Goal: Task Accomplishment & Management: Use online tool/utility

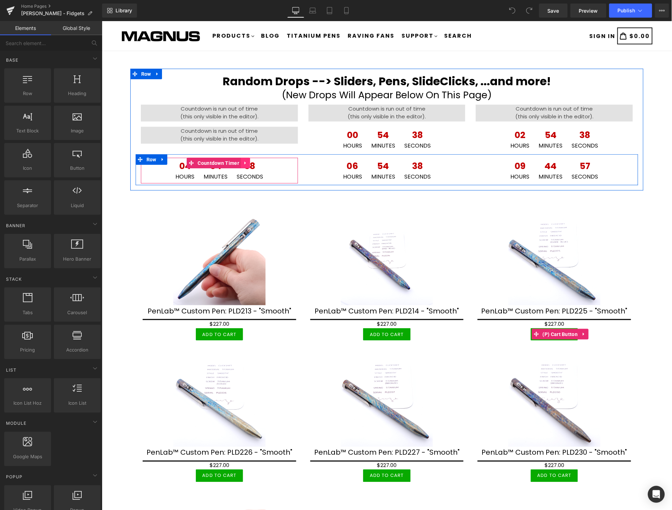
click at [244, 162] on icon at bounding box center [244, 162] width 1 height 3
click at [230, 163] on icon at bounding box center [231, 162] width 5 height 5
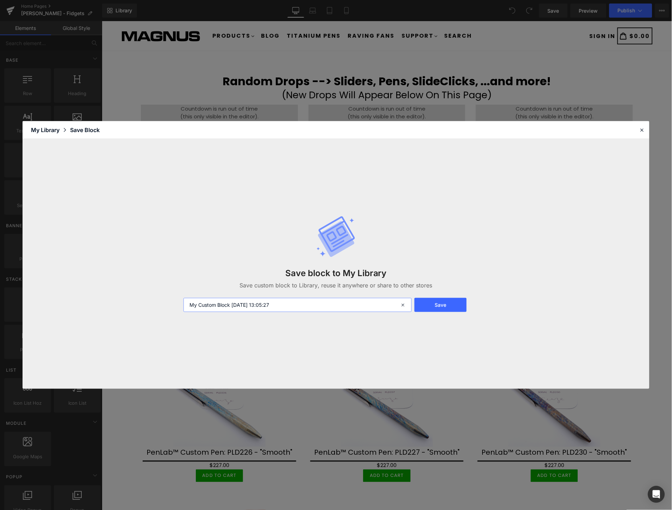
click at [321, 307] on input "My Custom Block [DATE] 13:05:27" at bounding box center [298, 305] width 228 height 14
type input "cOUNTDOWN"
click at [264, 305] on input "cOUNTDOWN" at bounding box center [298, 305] width 228 height 14
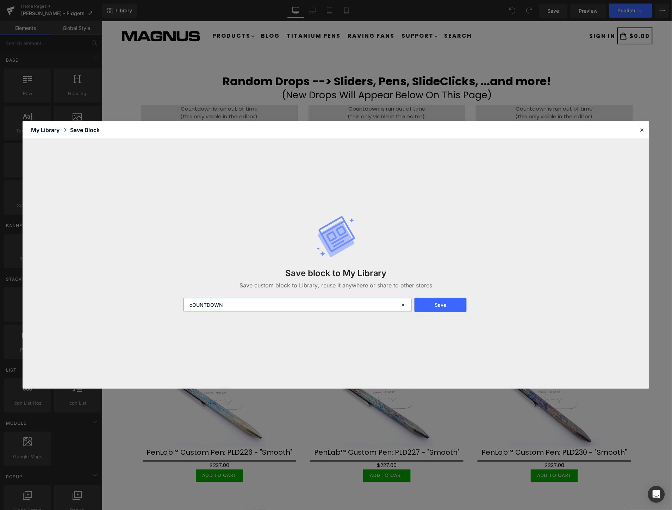
click at [264, 305] on input "cOUNTDOWN" at bounding box center [298, 305] width 228 height 14
type input "Countdown"
click at [448, 301] on button "Save" at bounding box center [441, 305] width 52 height 14
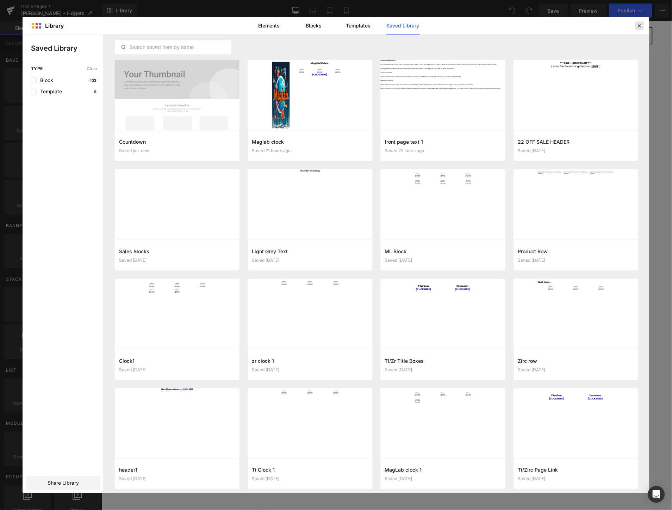
click at [637, 25] on icon at bounding box center [640, 26] width 6 height 6
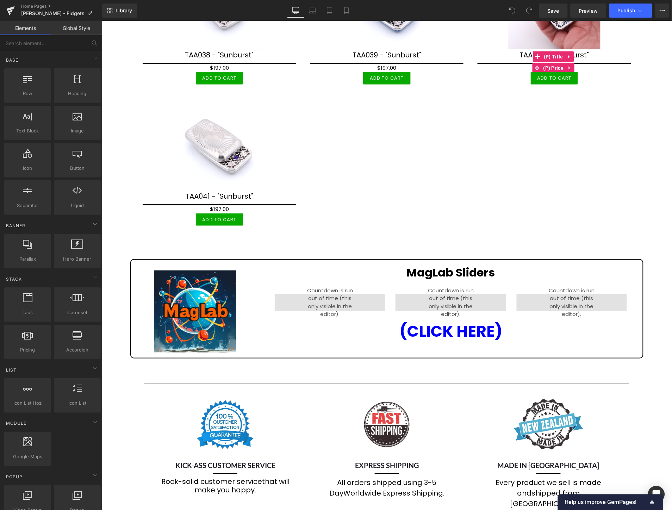
scroll to position [978, 0]
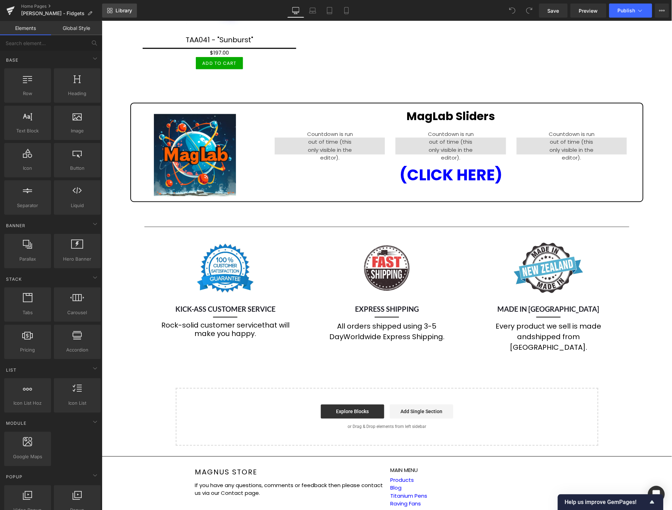
click at [127, 7] on span "Library" at bounding box center [124, 10] width 17 height 6
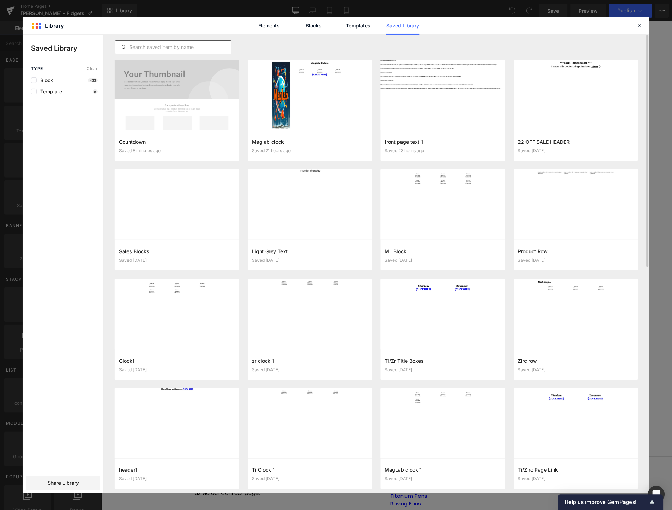
click at [216, 43] on input "text" at bounding box center [173, 47] width 116 height 8
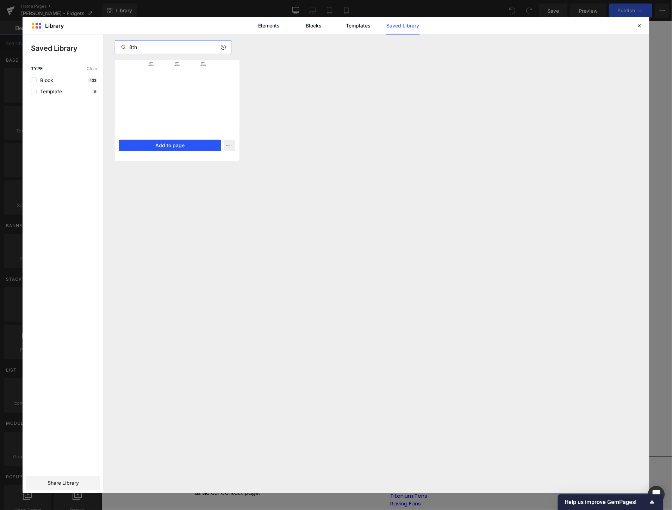
type input "8th"
click at [201, 150] on button "Add to page" at bounding box center [170, 145] width 102 height 11
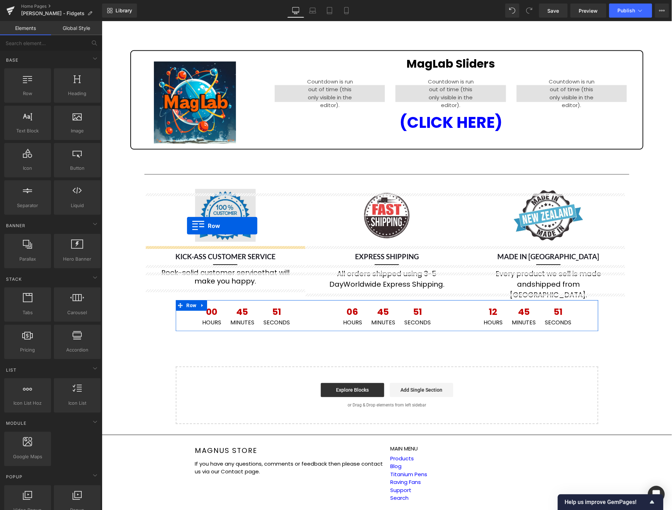
scroll to position [1017, 0]
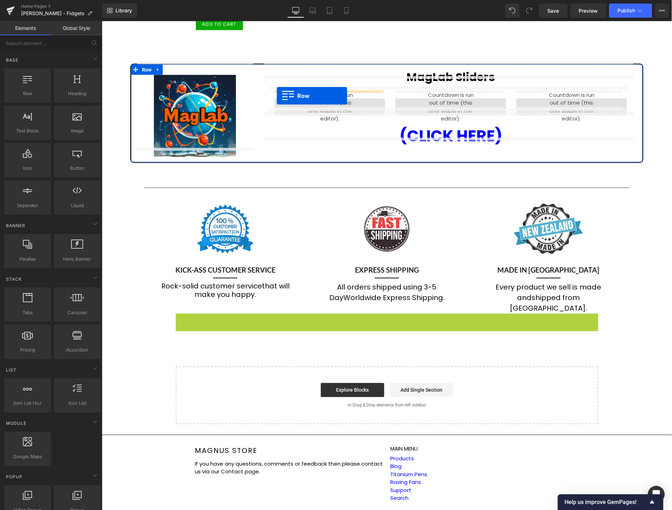
drag, startPoint x: 176, startPoint y: 287, endPoint x: 276, endPoint y: 95, distance: 216.7
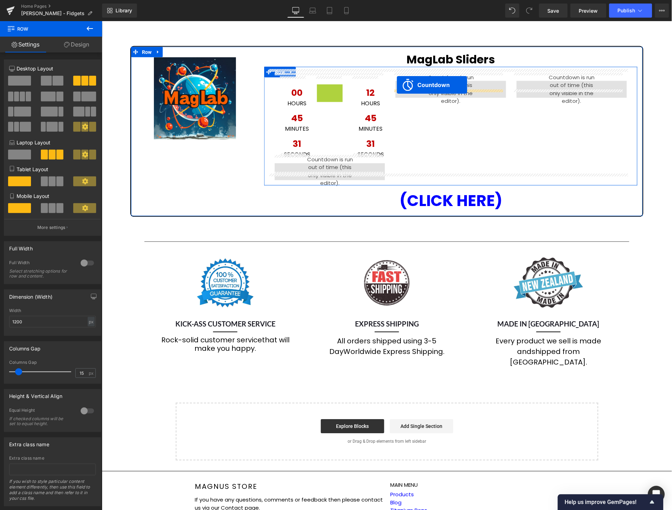
drag, startPoint x: 302, startPoint y: 83, endPoint x: 396, endPoint y: 85, distance: 94.1
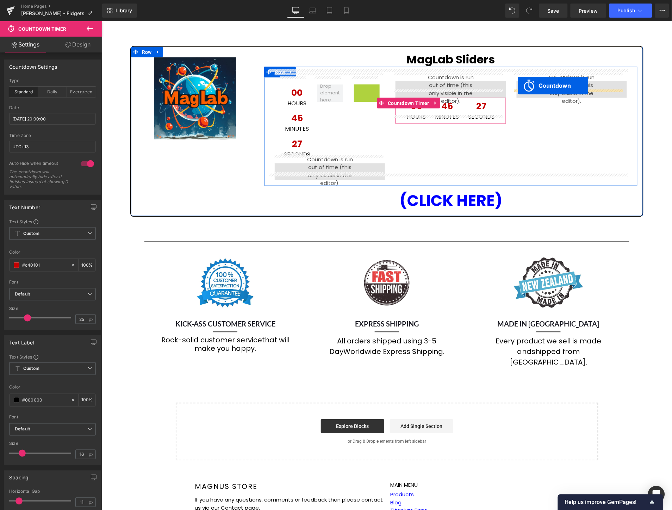
drag, startPoint x: 337, startPoint y: 81, endPoint x: 518, endPoint y: 85, distance: 180.8
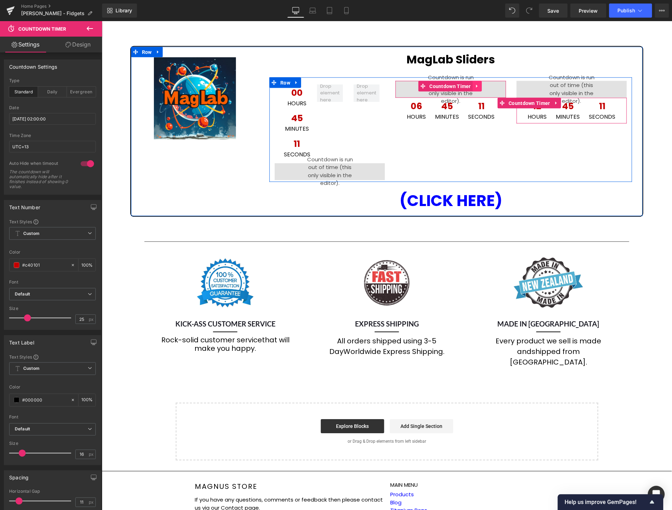
click at [475, 83] on icon at bounding box center [477, 85] width 5 height 5
click at [479, 83] on icon at bounding box center [481, 85] width 5 height 5
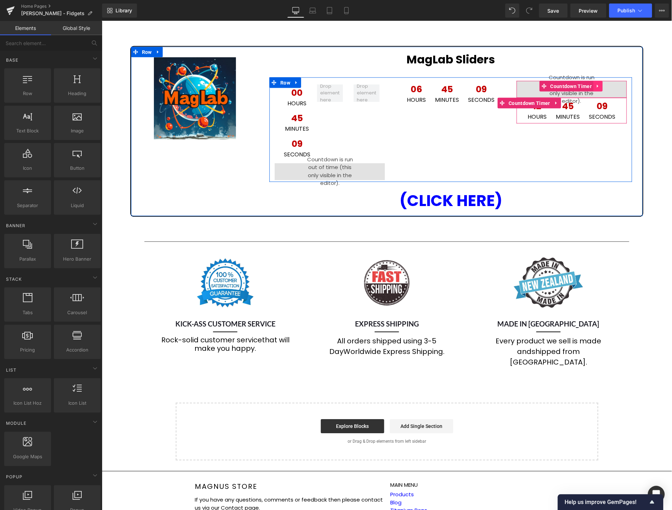
click at [596, 81] on link at bounding box center [597, 86] width 9 height 11
click at [600, 83] on icon at bounding box center [602, 85] width 5 height 5
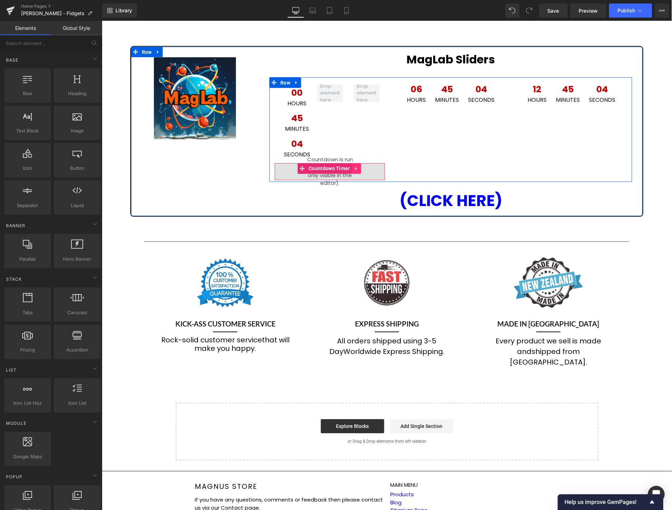
click at [356, 166] on icon at bounding box center [356, 168] width 5 height 5
click at [358, 166] on icon at bounding box center [360, 168] width 5 height 5
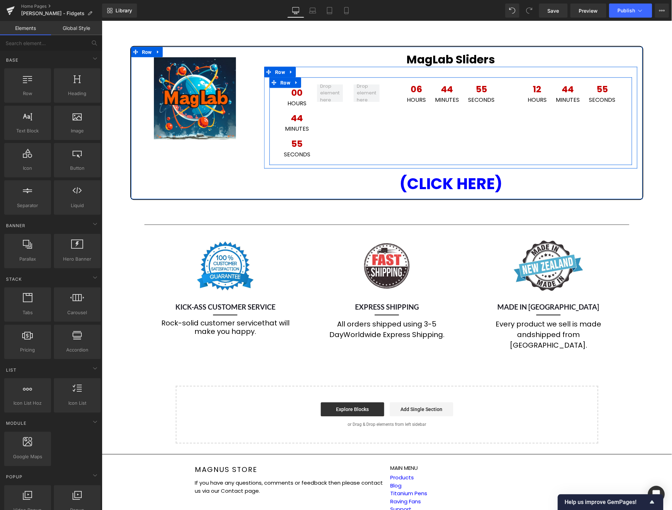
click at [437, 124] on div "00 Hours 44 Minutes 55 Seconds Countdown Timer Row 06 Hours 44 Minutes 55 Secon…" at bounding box center [450, 121] width 363 height 88
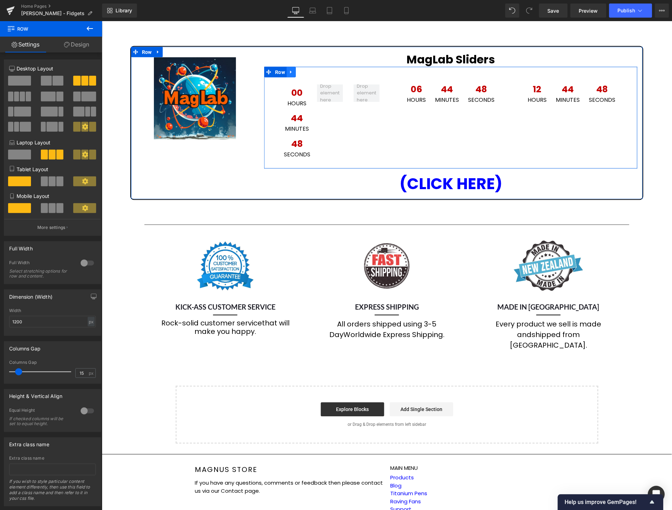
click at [289, 69] on icon at bounding box center [291, 71] width 5 height 5
click at [307, 69] on icon at bounding box center [309, 71] width 5 height 5
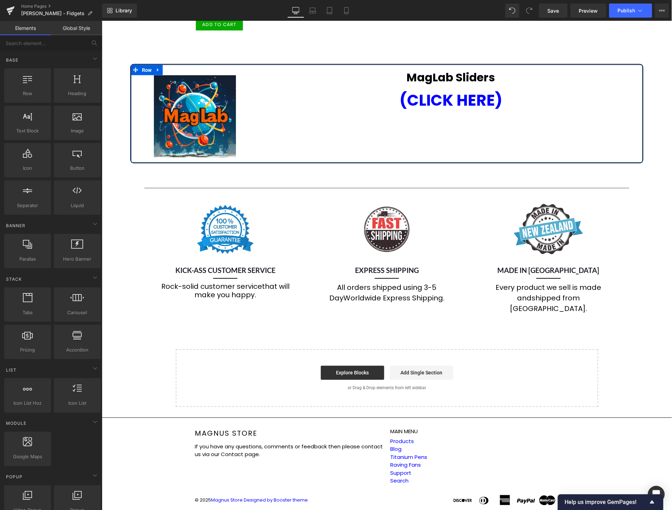
scroll to position [996, 0]
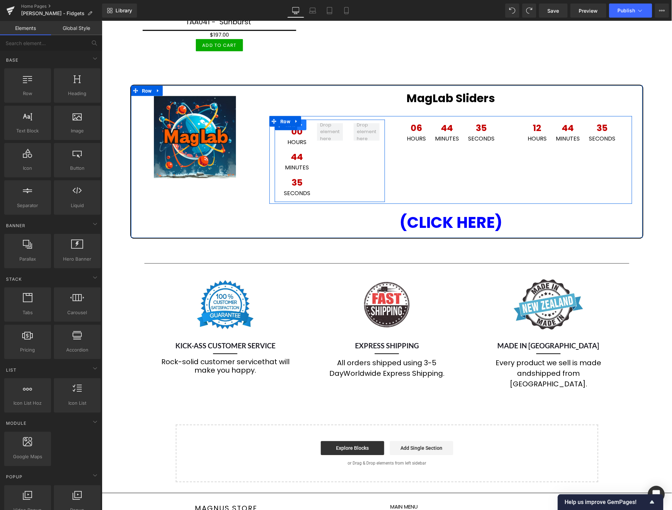
click at [301, 122] on icon at bounding box center [301, 124] width 5 height 5
click at [317, 122] on icon at bounding box center [319, 124] width 5 height 5
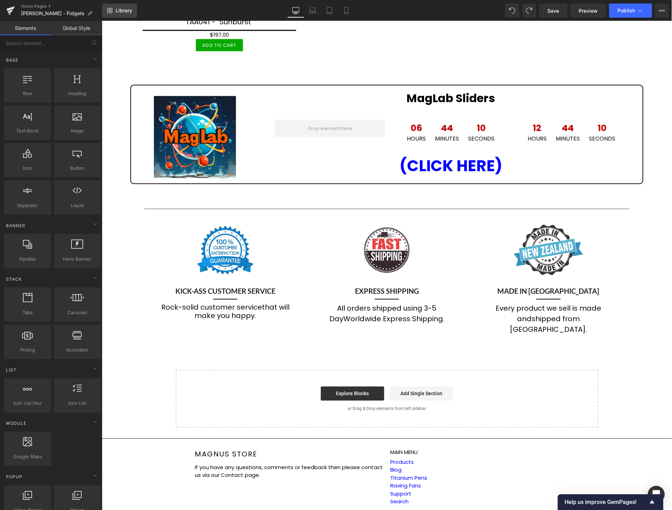
click at [128, 9] on span "Library" at bounding box center [124, 10] width 17 height 6
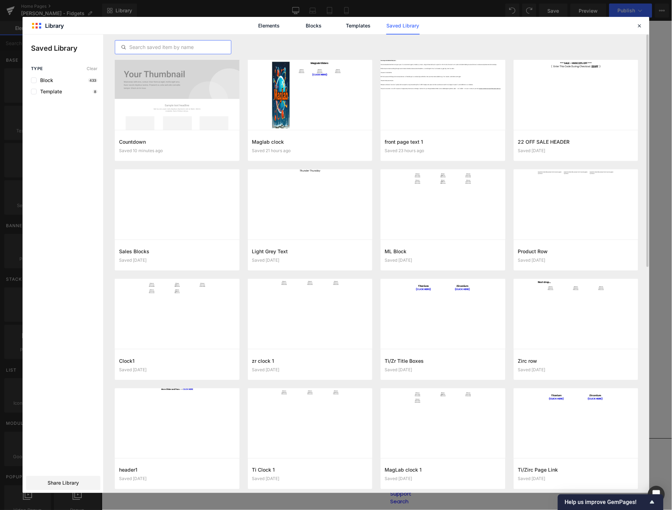
click at [158, 43] on input "text" at bounding box center [173, 47] width 116 height 8
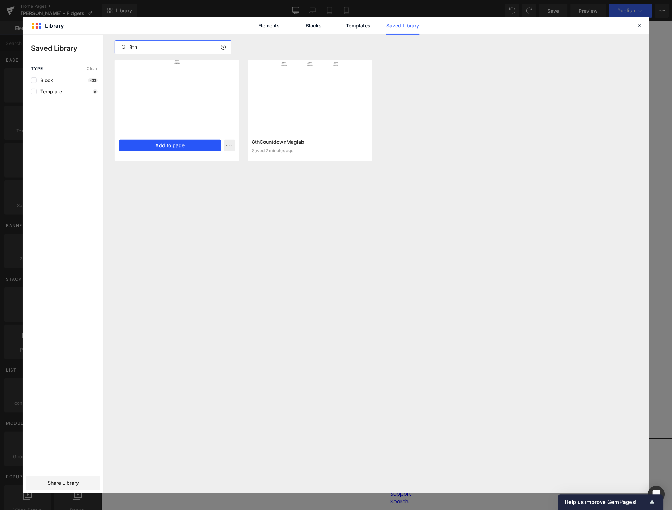
type input "8th"
click at [169, 148] on button "Add to page" at bounding box center [170, 145] width 102 height 11
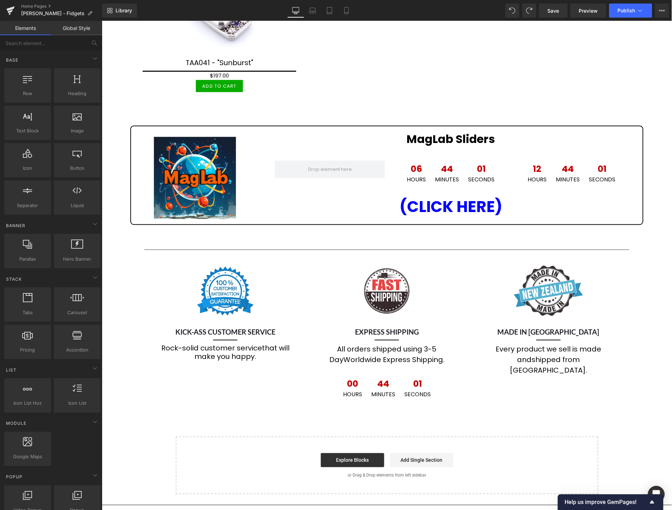
scroll to position [957, 0]
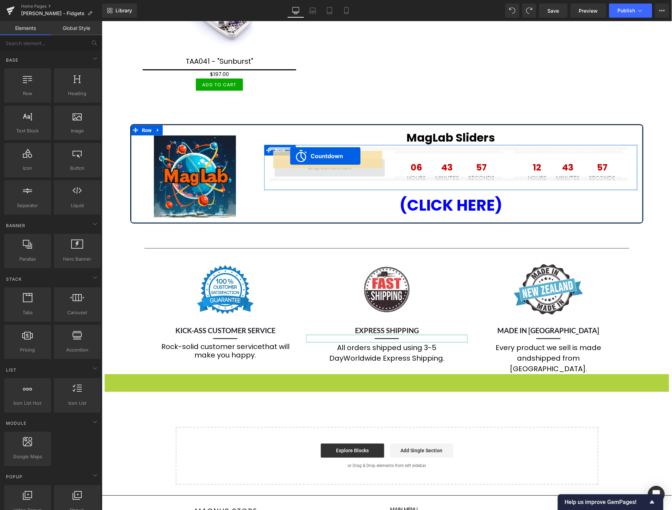
drag, startPoint x: 357, startPoint y: 358, endPoint x: 290, endPoint y: 156, distance: 213.3
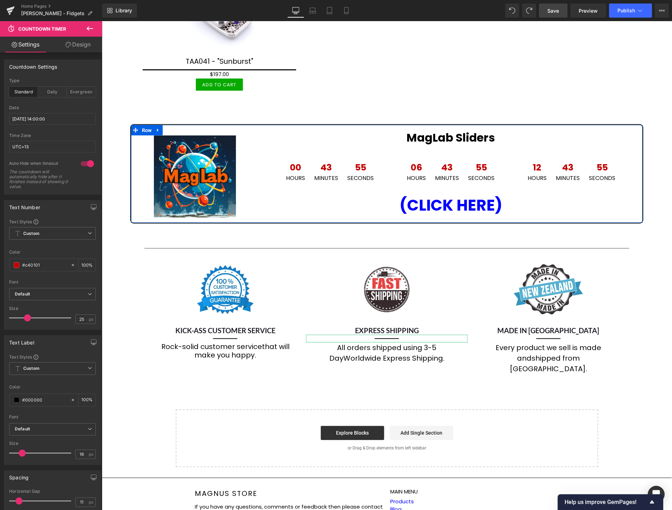
click at [555, 10] on span "Save" at bounding box center [554, 10] width 12 height 7
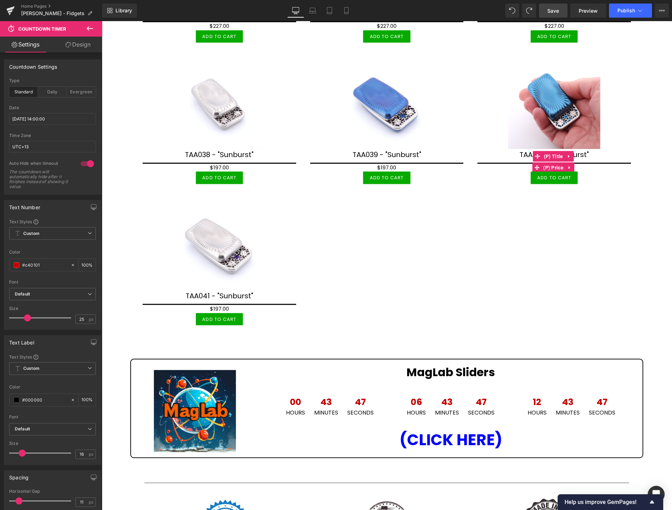
scroll to position [840, 0]
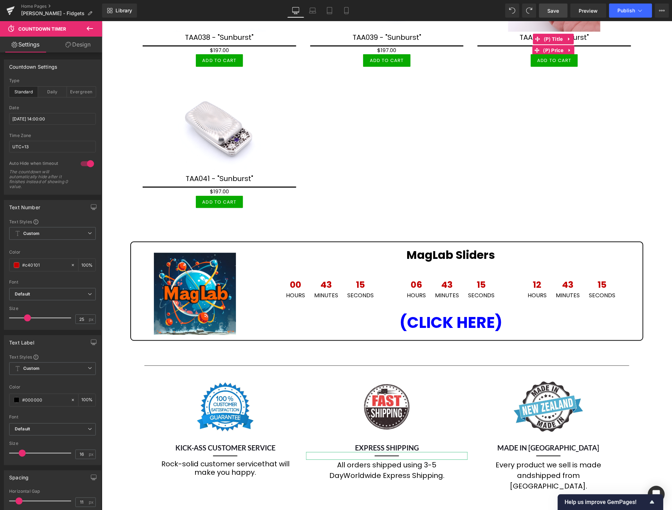
click at [552, 13] on span "Save" at bounding box center [554, 10] width 12 height 7
click at [633, 9] on span "Publish" at bounding box center [627, 11] width 18 height 6
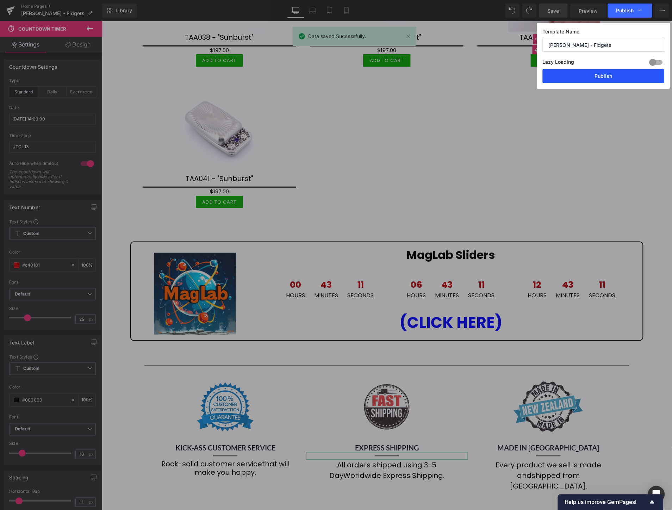
click at [619, 74] on button "Publish" at bounding box center [604, 76] width 122 height 14
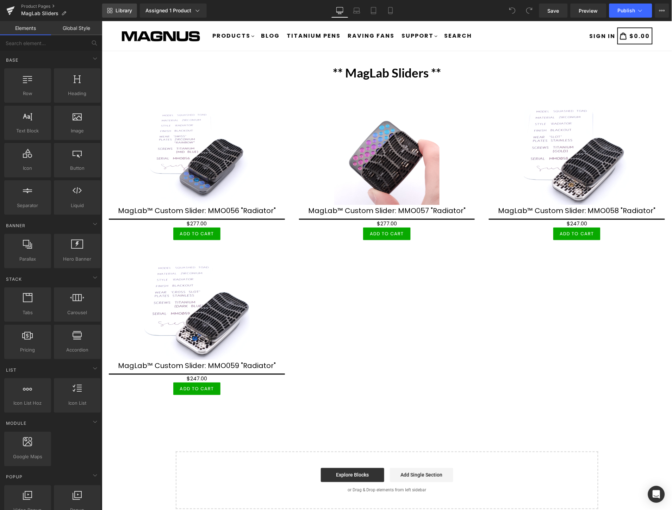
click at [118, 9] on span "Library" at bounding box center [124, 10] width 17 height 6
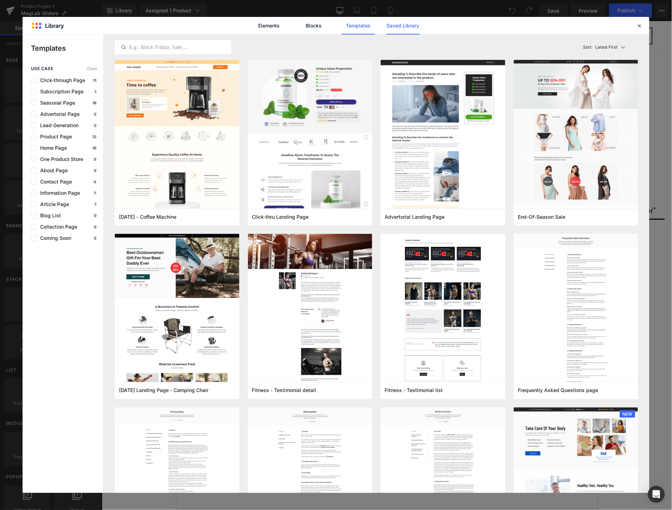
click at [415, 25] on link "Saved Library" at bounding box center [402, 26] width 33 height 18
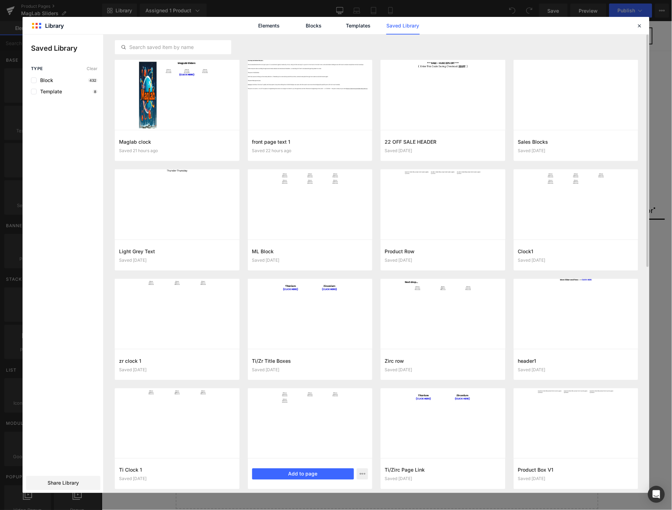
click at [301, 427] on div at bounding box center [310, 424] width 125 height 70
click at [313, 471] on button "Add to page" at bounding box center [303, 474] width 102 height 11
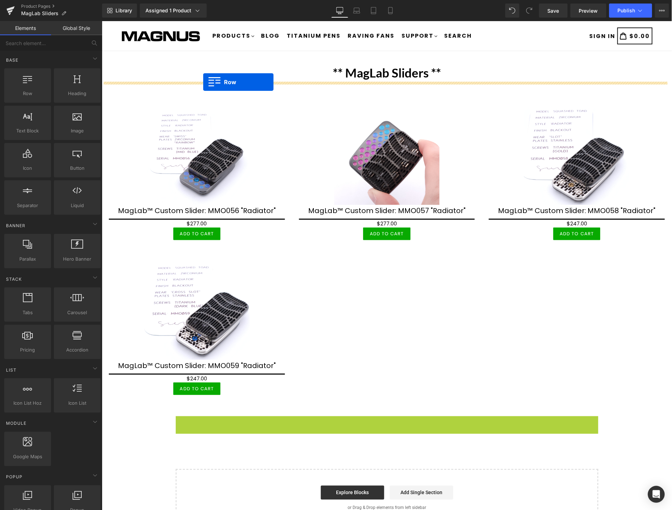
drag, startPoint x: 177, startPoint y: 281, endPoint x: 203, endPoint y: 82, distance: 201.4
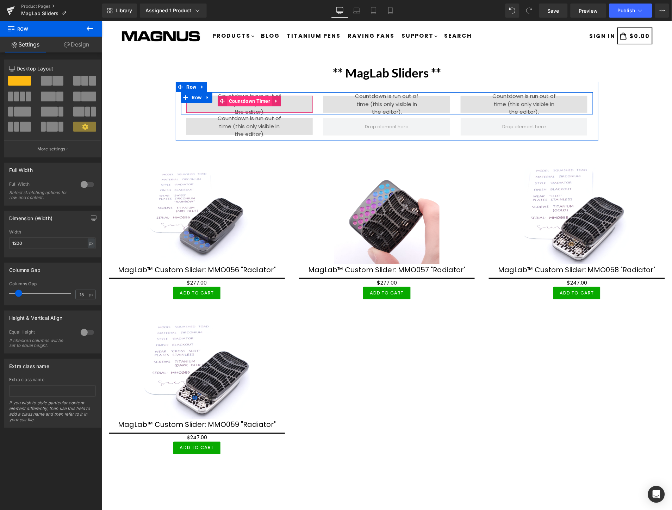
click at [244, 100] on span "Countdown Timer" at bounding box center [249, 100] width 45 height 11
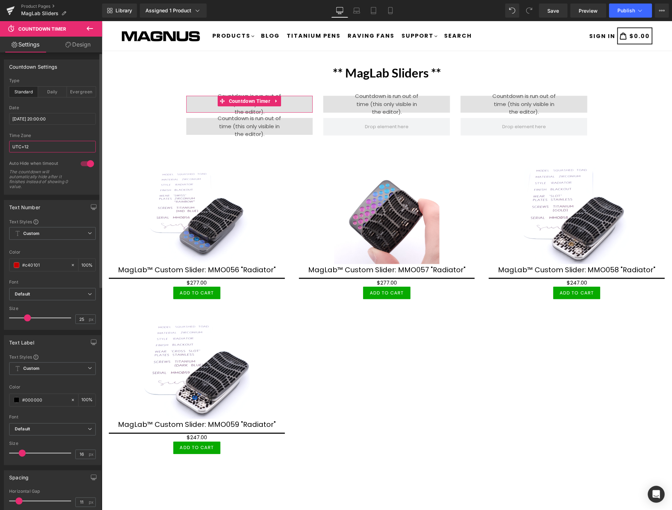
click at [46, 149] on input "UTC+12" at bounding box center [52, 147] width 87 height 12
type input "UTC+13"
click at [78, 120] on input "2025/09/03 20:00:00" at bounding box center [52, 119] width 87 height 12
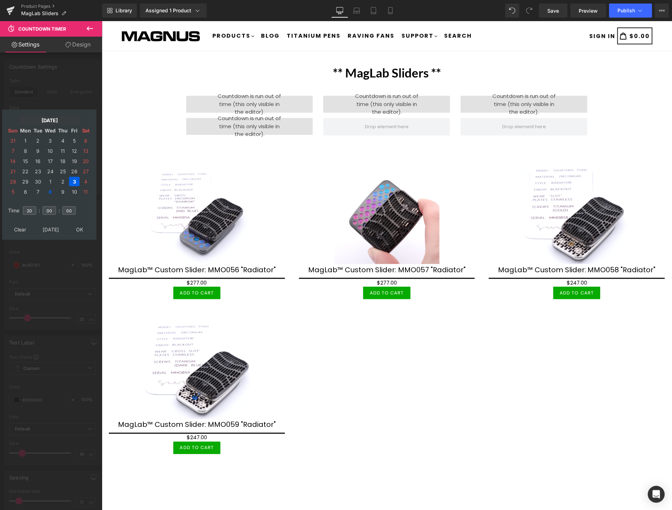
click at [54, 117] on td "Sep, 2025" at bounding box center [49, 121] width 60 height 10
click at [34, 192] on td "Oct" at bounding box center [39, 193] width 20 height 17
click at [44, 222] on td "OK" at bounding box center [49, 225] width 84 height 10
click at [33, 207] on input "20" at bounding box center [29, 210] width 13 height 8
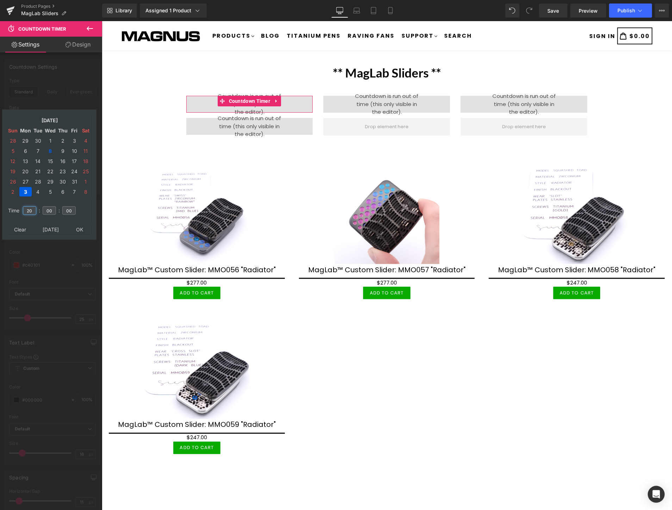
click at [33, 207] on input "20" at bounding box center [29, 210] width 13 height 8
type input "14"
type input "2025/10/03 14:00:00"
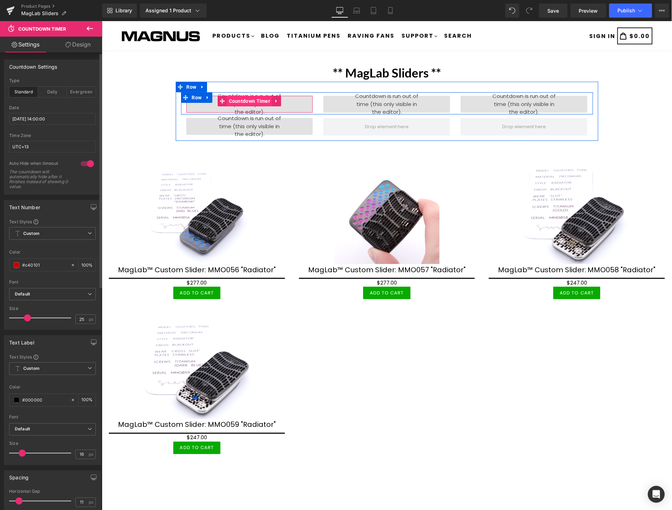
click at [244, 97] on span "Countdown Timer" at bounding box center [249, 100] width 45 height 11
click at [274, 99] on icon at bounding box center [276, 100] width 5 height 5
click at [207, 97] on link at bounding box center [207, 97] width 9 height 11
click at [221, 95] on link at bounding box center [225, 97] width 9 height 11
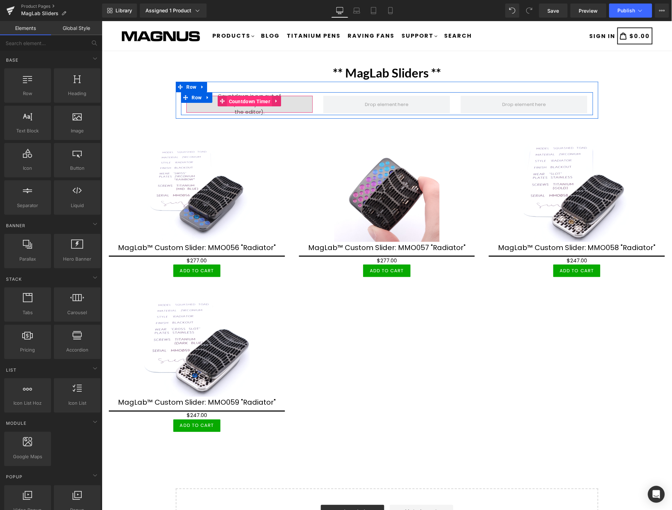
click at [245, 101] on span "Countdown Timer" at bounding box center [249, 101] width 45 height 11
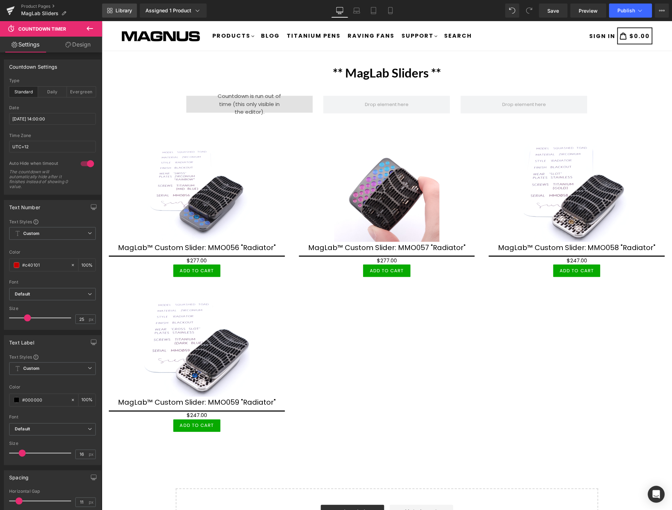
click at [119, 12] on span "Library" at bounding box center [124, 10] width 17 height 6
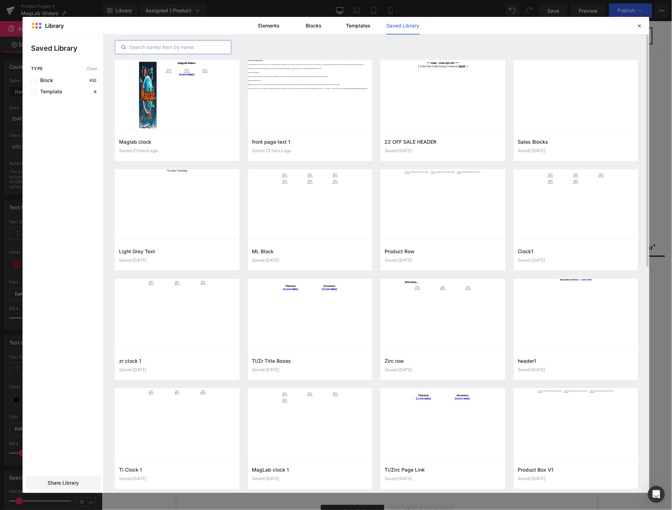
click at [189, 48] on input "text" at bounding box center [173, 47] width 116 height 8
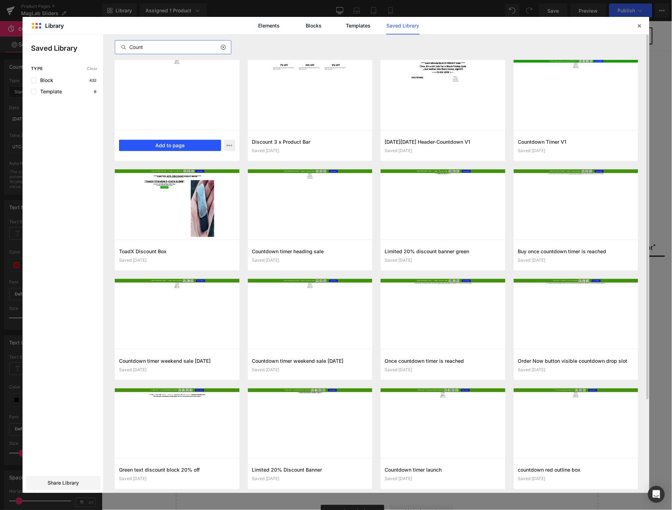
type input "Count"
click at [175, 147] on button "Add to page" at bounding box center [170, 145] width 102 height 11
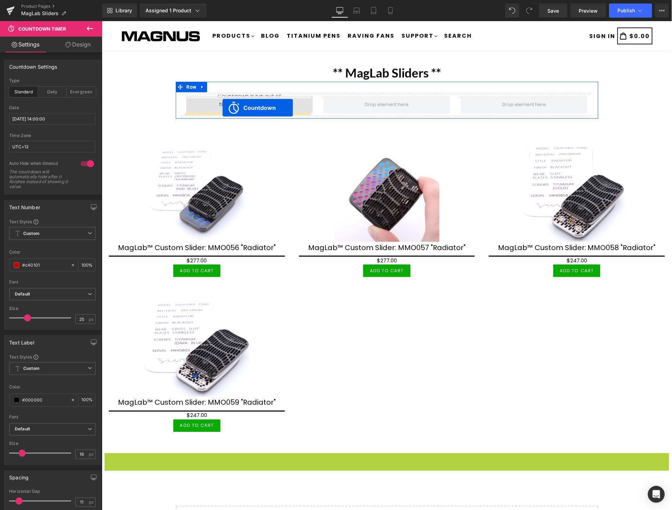
drag, startPoint x: 357, startPoint y: 292, endPoint x: 222, endPoint y: 107, distance: 228.9
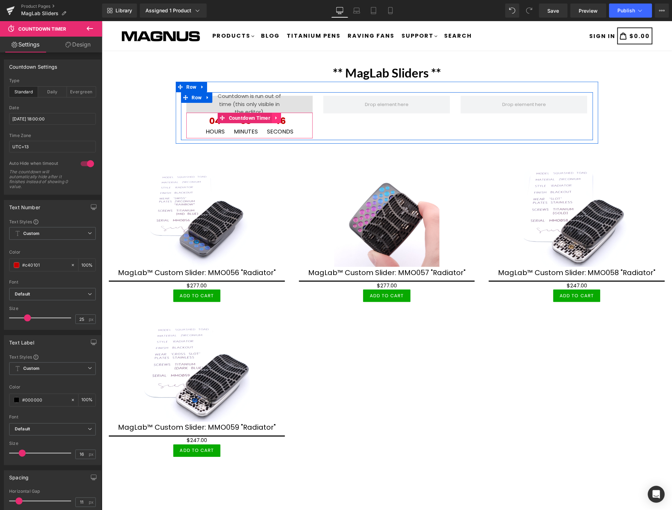
click at [275, 117] on icon at bounding box center [275, 117] width 1 height 3
click at [269, 117] on icon at bounding box center [271, 117] width 5 height 5
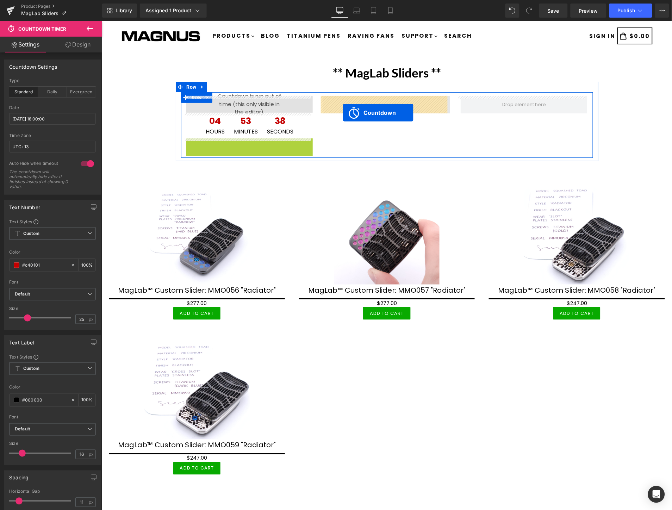
drag, startPoint x: 217, startPoint y: 142, endPoint x: 342, endPoint y: 112, distance: 128.9
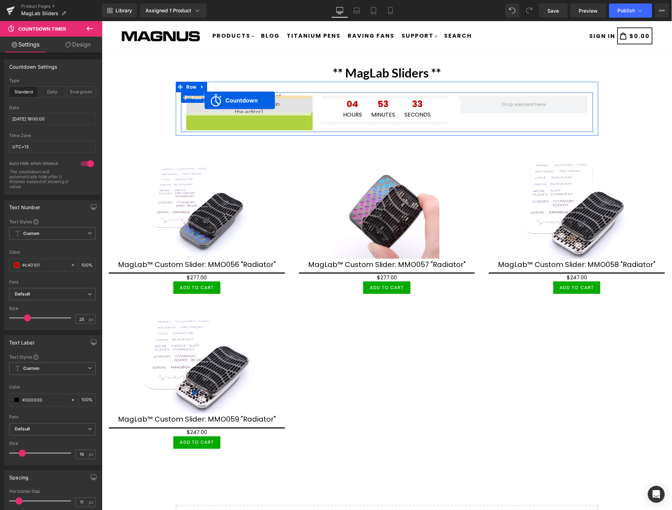
drag, startPoint x: 204, startPoint y: 118, endPoint x: 204, endPoint y: 100, distance: 17.6
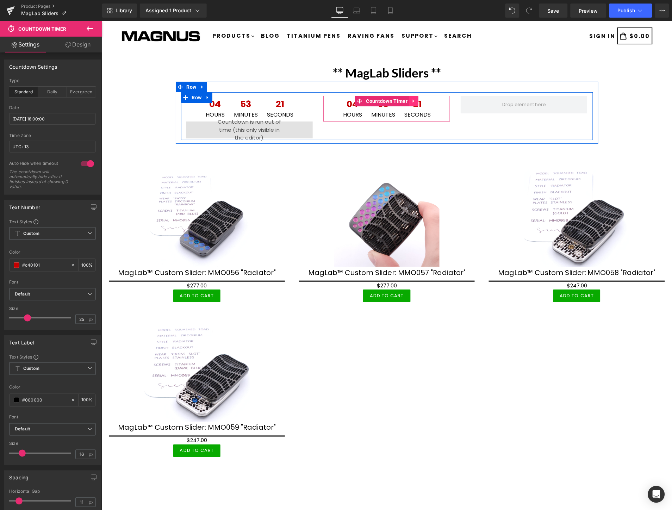
click at [413, 100] on link at bounding box center [413, 100] width 9 height 11
click at [407, 100] on icon at bounding box center [409, 100] width 5 height 5
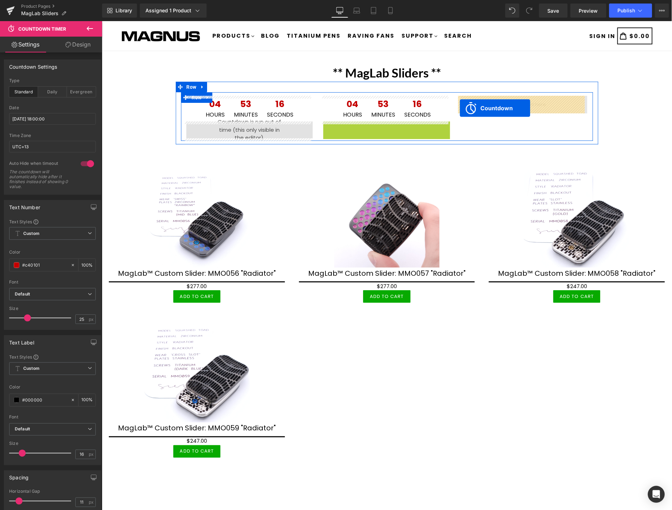
drag, startPoint x: 356, startPoint y: 125, endPoint x: 459, endPoint y: 108, distance: 104.7
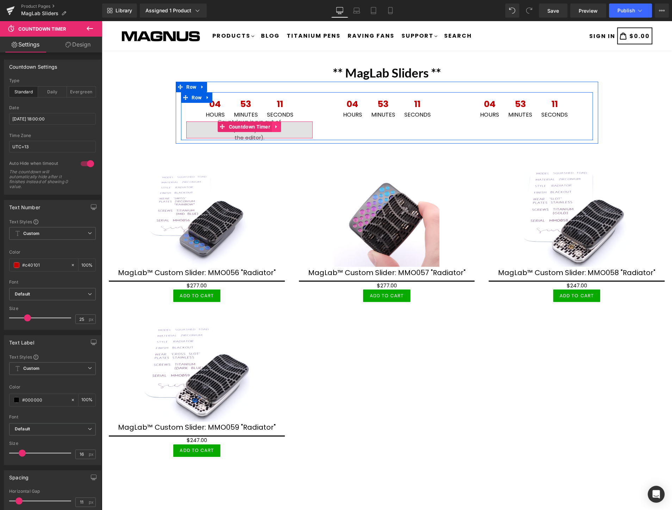
click at [274, 125] on icon at bounding box center [276, 126] width 5 height 5
click at [278, 126] on icon at bounding box center [280, 126] width 5 height 5
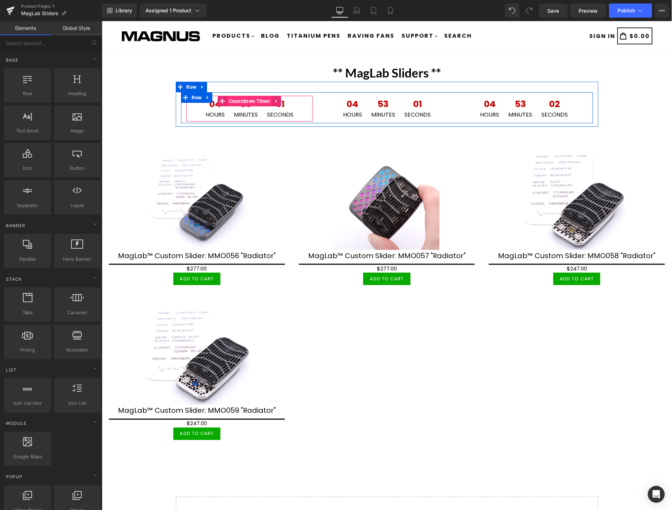
click at [240, 100] on span "Countdown Timer" at bounding box center [249, 100] width 45 height 11
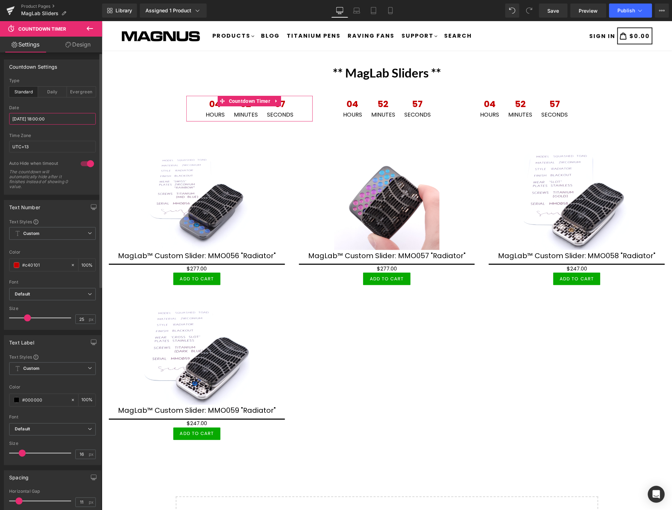
click at [66, 119] on input "2025/10/08 18:00:00" at bounding box center [52, 119] width 87 height 12
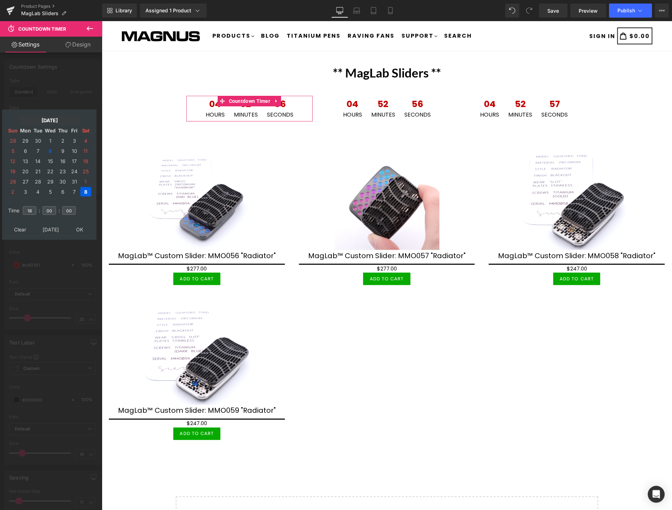
click at [66, 119] on td "Oct, 2025" at bounding box center [49, 121] width 60 height 10
click at [39, 192] on td "Oct" at bounding box center [39, 193] width 20 height 17
click at [44, 219] on td "Dec" at bounding box center [39, 211] width 20 height 17
click at [43, 192] on td "Oct" at bounding box center [39, 193] width 20 height 17
click at [48, 224] on td "OK" at bounding box center [49, 225] width 84 height 10
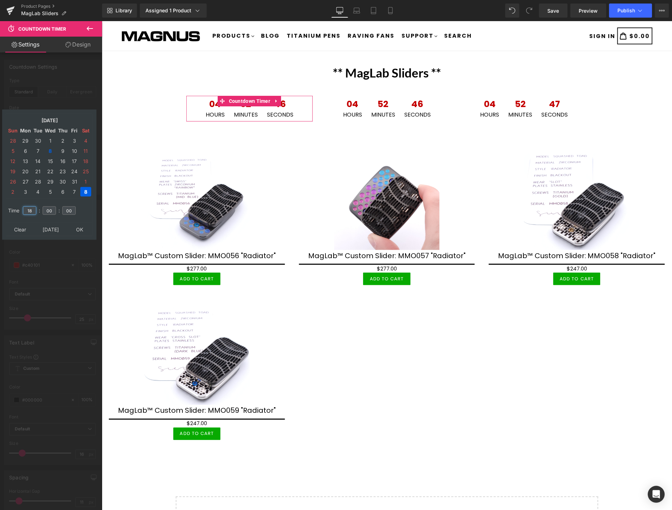
click at [33, 206] on input "18" at bounding box center [29, 210] width 13 height 8
type input "14"
type input "[DATE] 14:00:00"
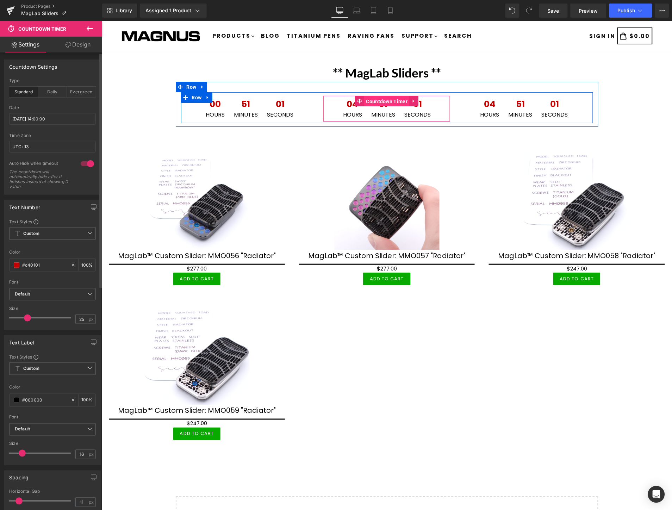
click at [364, 100] on span "Countdown Timer" at bounding box center [386, 101] width 45 height 11
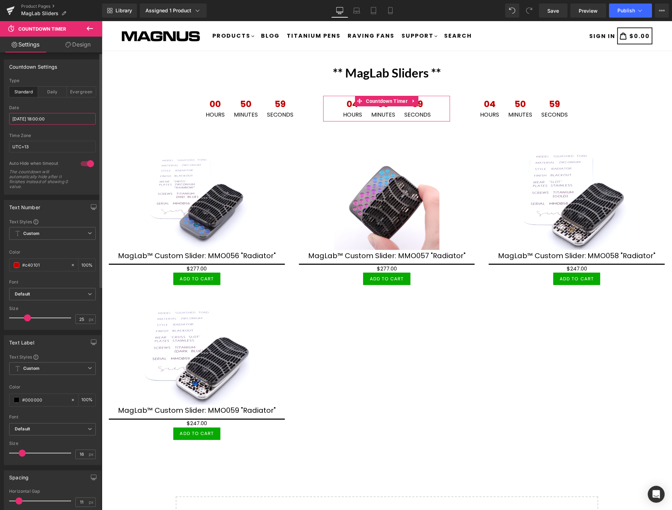
click at [66, 117] on input "2025/10/08 18:00:00" at bounding box center [52, 119] width 87 height 12
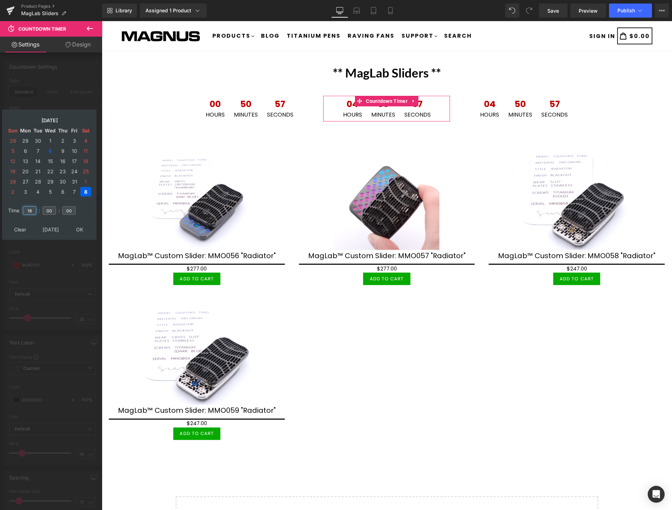
click at [31, 206] on input "18" at bounding box center [29, 210] width 13 height 8
type input "1"
type input "22"
type input "2025/10/08 22:00:00"
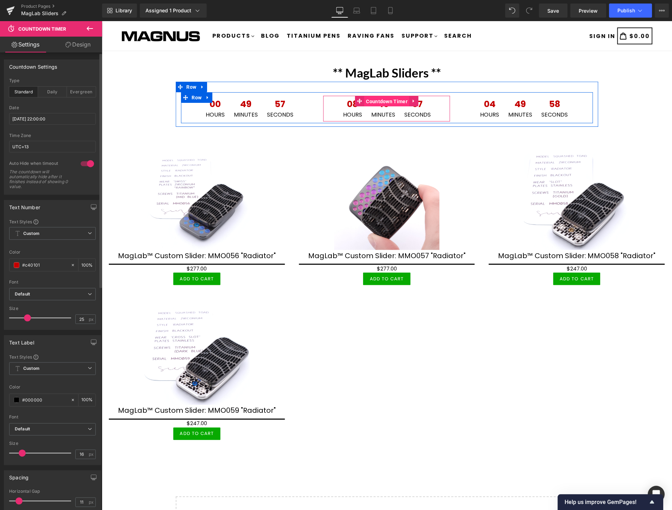
click at [389, 100] on span "Countdown Timer" at bounding box center [386, 101] width 45 height 11
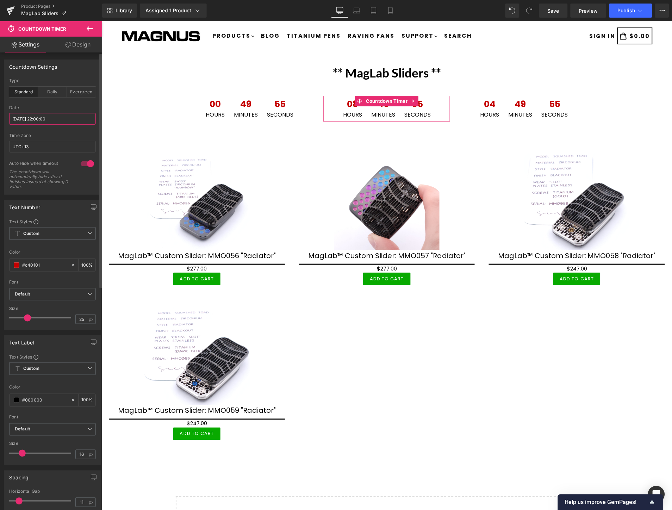
click at [68, 118] on input "2025/10/08 22:00:00" at bounding box center [52, 119] width 87 height 12
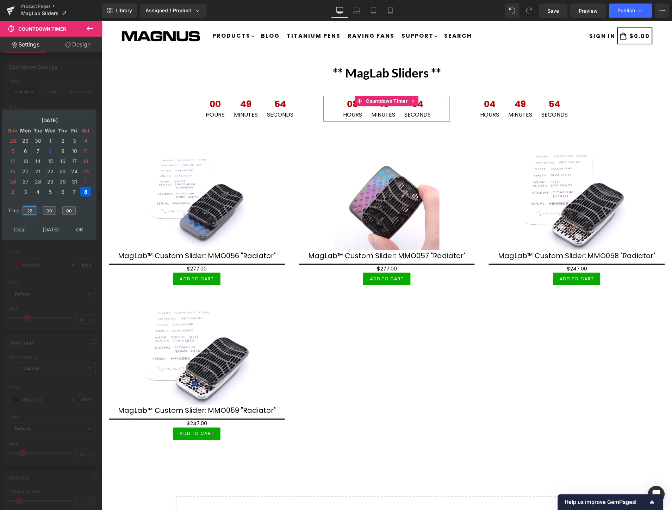
click at [36, 206] on input "22" at bounding box center [29, 210] width 13 height 8
type input "20"
type input "[DATE] 20:00:00"
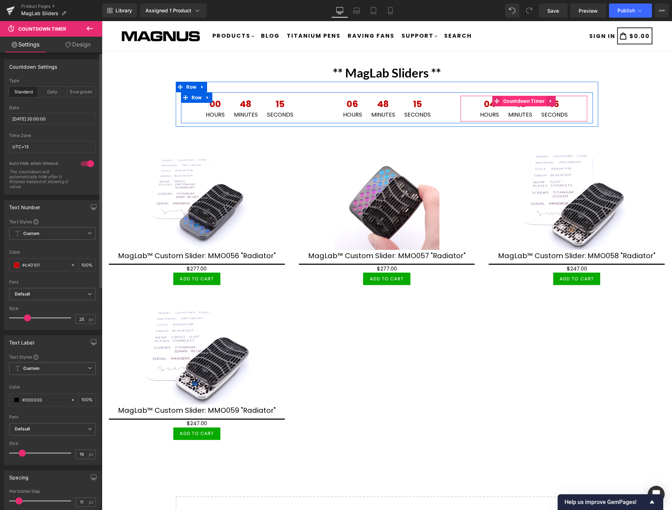
click at [521, 100] on span "Countdown Timer" at bounding box center [524, 100] width 45 height 11
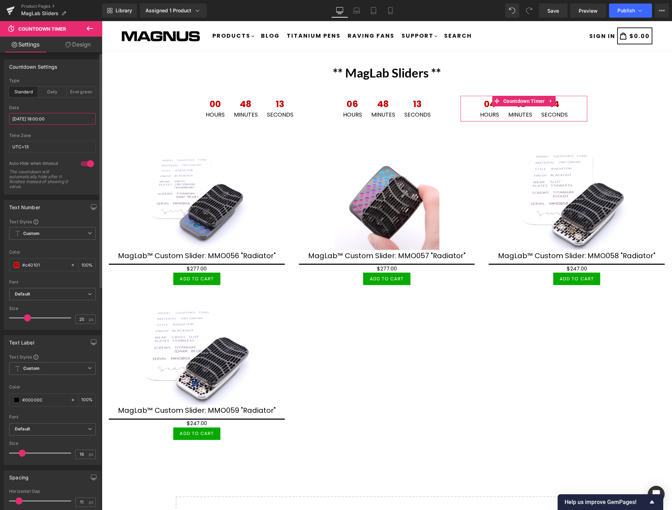
click at [62, 122] on input "2025/10/08 18:00:00" at bounding box center [52, 119] width 87 height 12
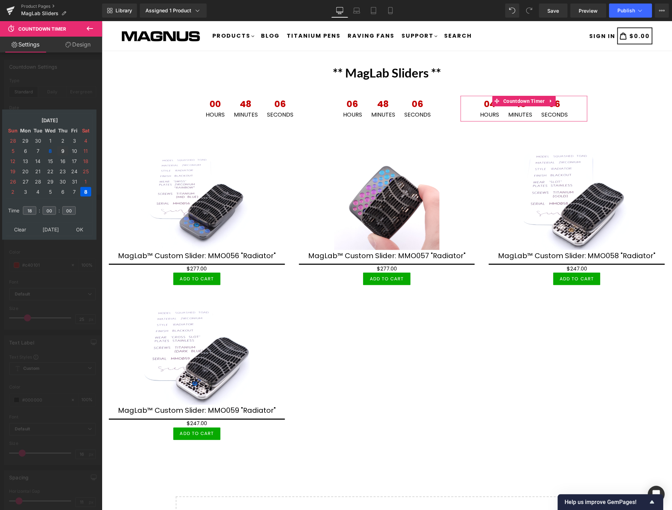
click at [61, 148] on td "9" at bounding box center [62, 151] width 11 height 10
click at [63, 148] on td "9" at bounding box center [62, 151] width 11 height 10
click at [34, 206] on input "18" at bounding box center [29, 210] width 13 height 8
type input "1"
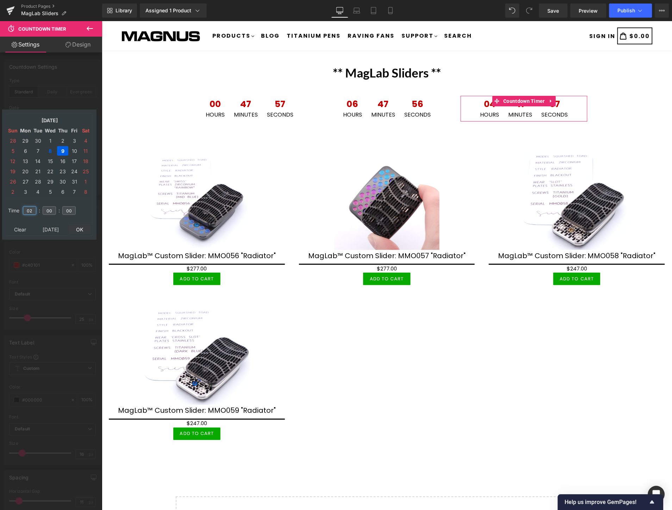
type input "02"
type input "[DATE] 02:00:00"
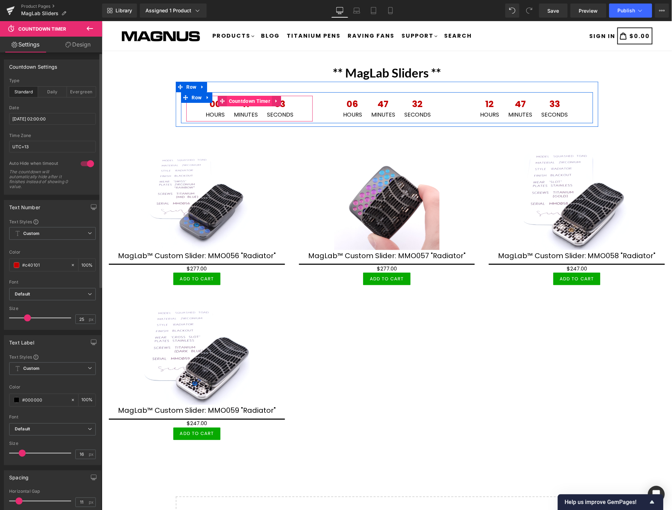
click at [247, 102] on span "Countdown Timer" at bounding box center [249, 100] width 45 height 11
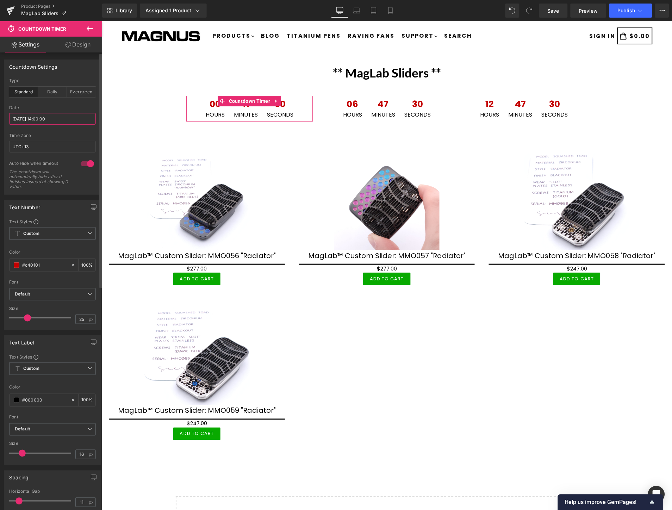
click at [69, 120] on input "[DATE] 14:00:00" at bounding box center [52, 119] width 87 height 12
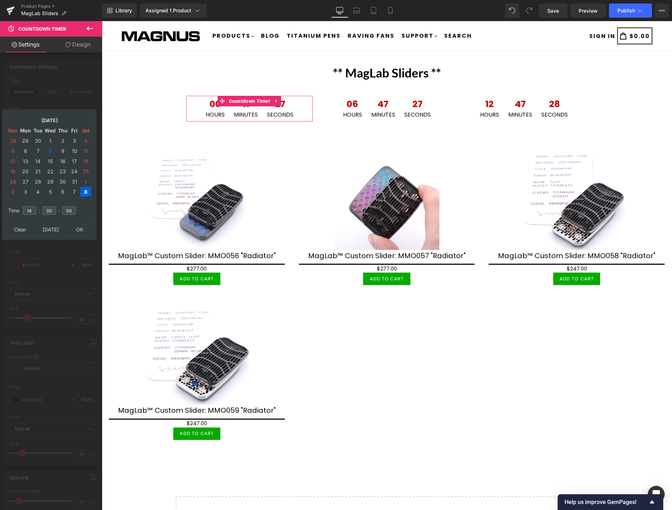
click at [51, 149] on td "8" at bounding box center [50, 151] width 12 height 10
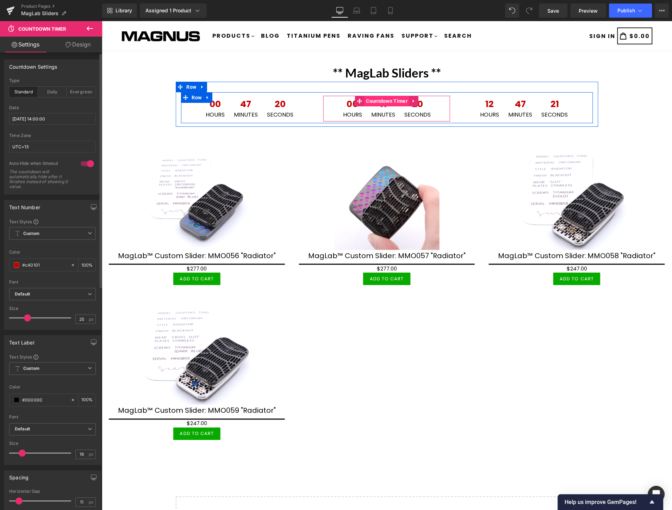
click at [395, 100] on span "Countdown Timer" at bounding box center [386, 100] width 45 height 11
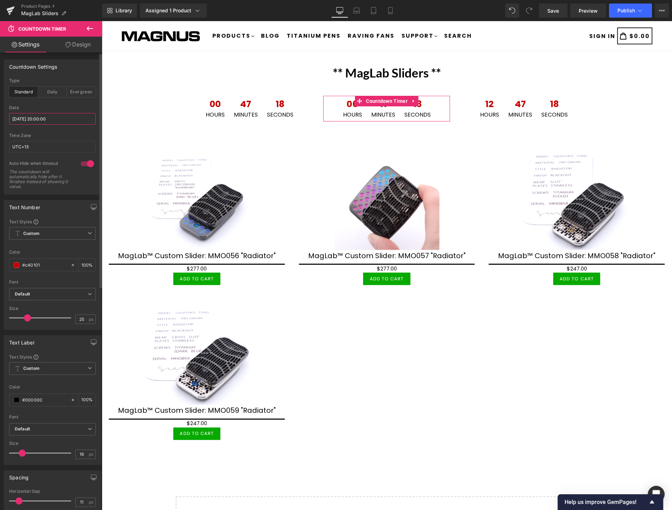
click at [75, 120] on input "[DATE] 20:00:00" at bounding box center [52, 119] width 87 height 12
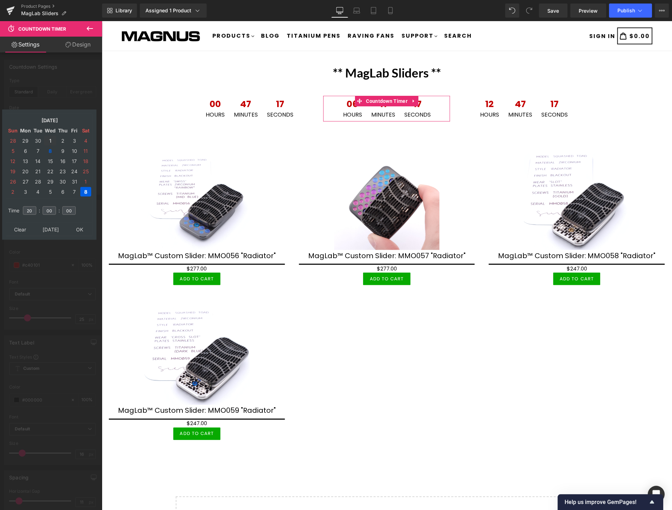
click at [49, 146] on td "8" at bounding box center [50, 151] width 12 height 10
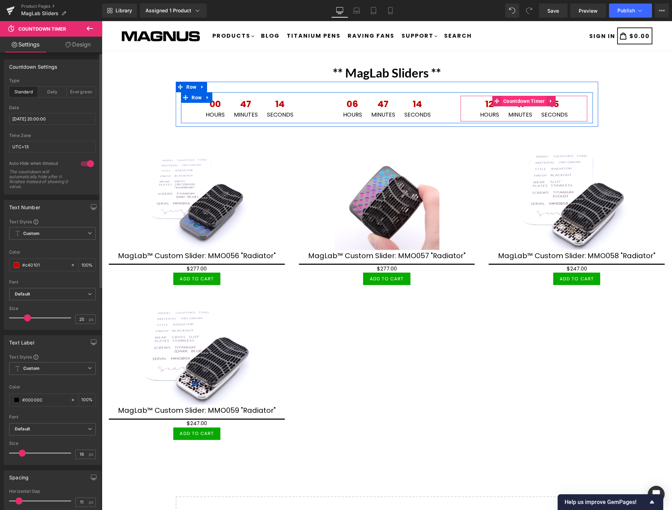
click at [512, 99] on span "Countdown Timer" at bounding box center [524, 100] width 45 height 11
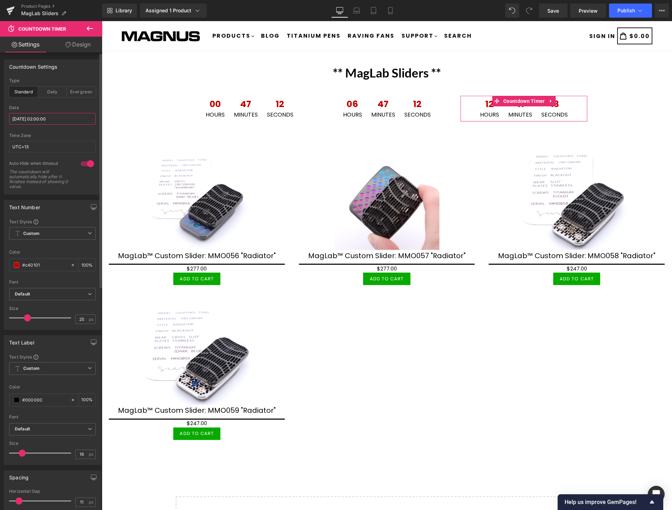
click at [41, 120] on input "[DATE] 02:00:00" at bounding box center [52, 119] width 87 height 12
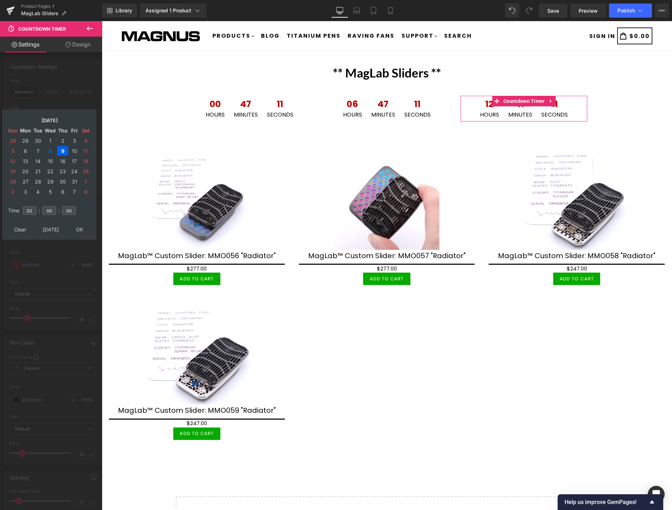
click at [59, 147] on td "9" at bounding box center [62, 151] width 11 height 10
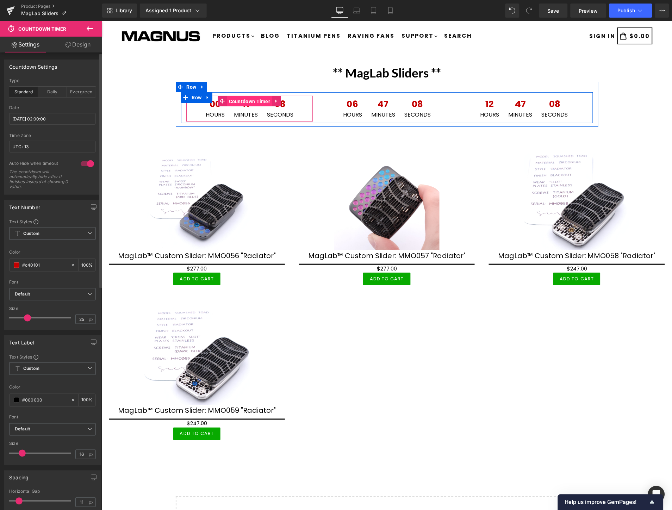
click at [236, 100] on span "Countdown Timer" at bounding box center [249, 101] width 45 height 11
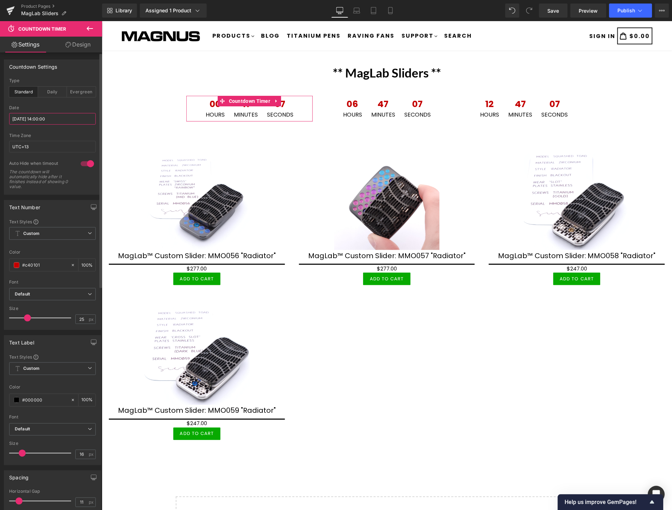
click at [63, 117] on input "[DATE] 14:00:00" at bounding box center [52, 119] width 87 height 12
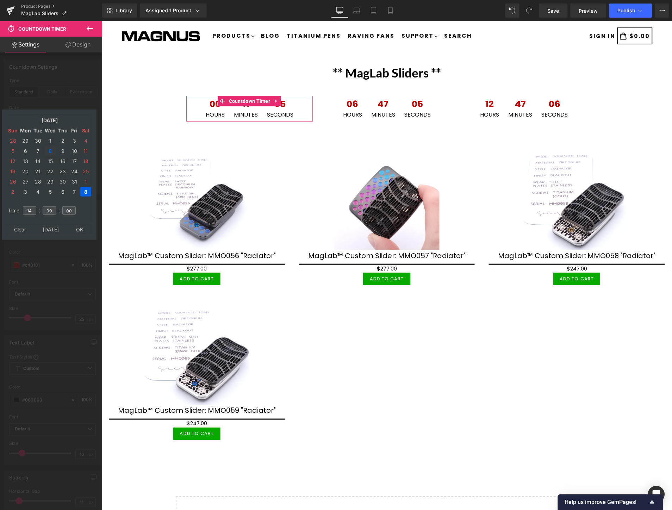
click at [50, 151] on td "8" at bounding box center [50, 151] width 12 height 10
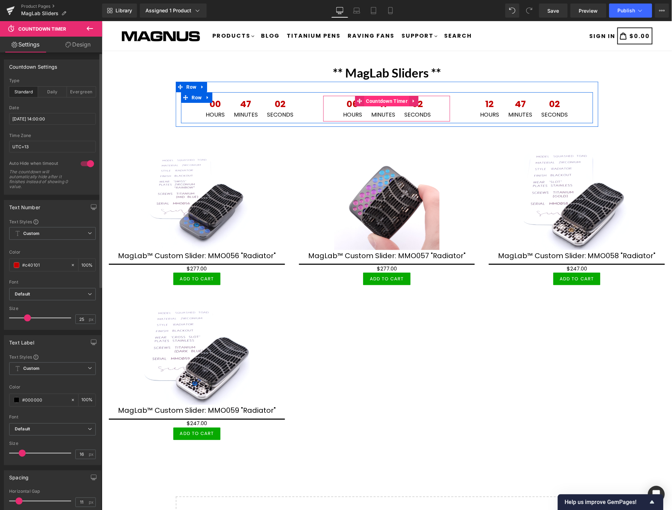
click at [378, 99] on span "Countdown Timer" at bounding box center [386, 100] width 45 height 11
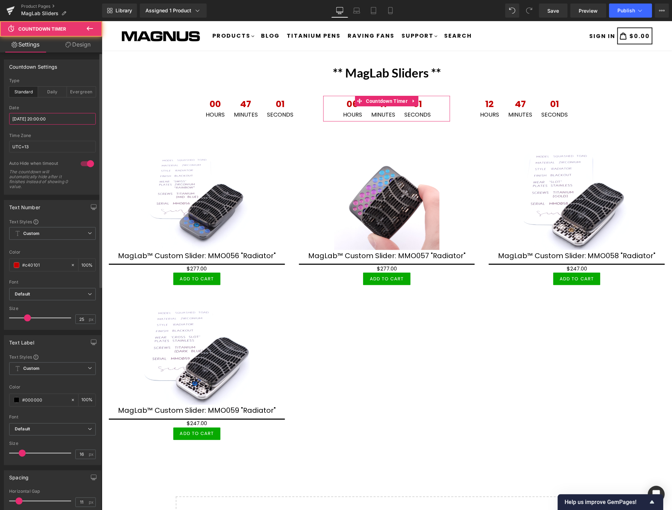
click at [50, 117] on input "[DATE] 20:00:00" at bounding box center [52, 119] width 87 height 12
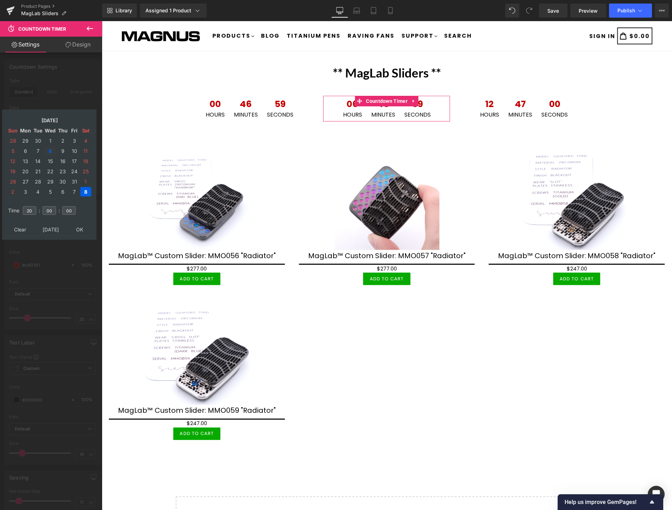
click at [48, 146] on td "8" at bounding box center [50, 151] width 12 height 10
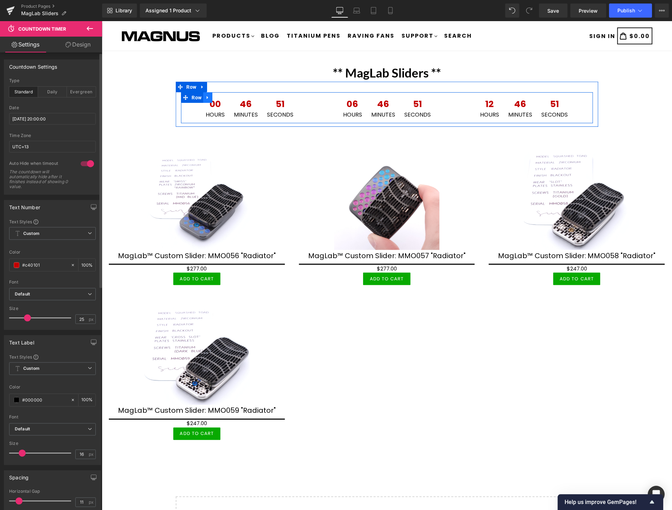
click at [205, 96] on icon at bounding box center [207, 97] width 5 height 5
click at [205, 97] on icon at bounding box center [207, 97] width 5 height 5
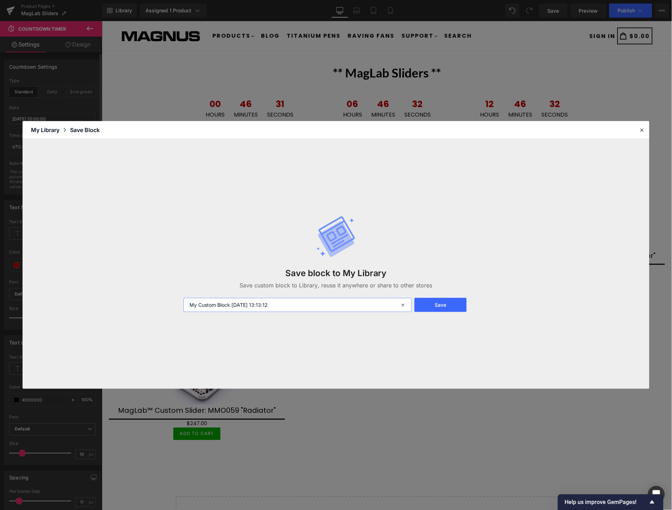
click at [316, 303] on input "My Custom Block 2025-10-08 13:13:12" at bounding box center [298, 305] width 228 height 14
type input "8thCountdownMaglab"
click at [425, 304] on button "Save" at bounding box center [441, 305] width 52 height 14
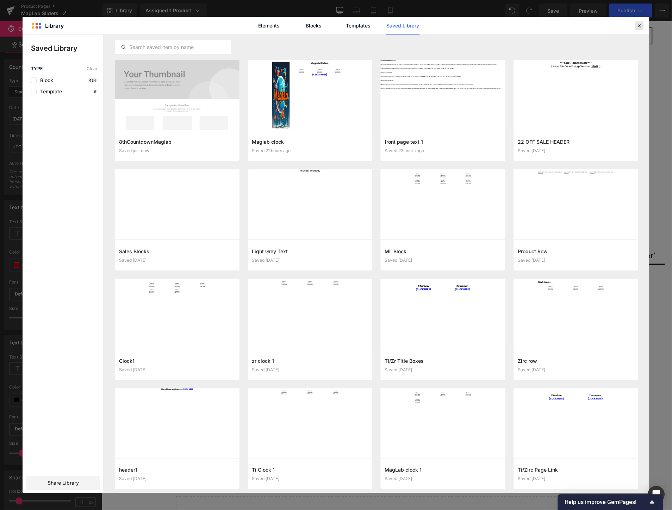
click at [641, 23] on icon at bounding box center [640, 26] width 6 height 6
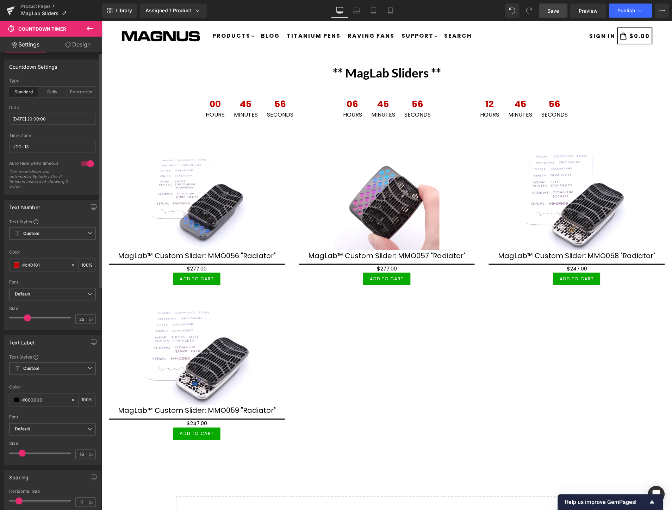
click at [546, 9] on link "Save" at bounding box center [553, 11] width 29 height 14
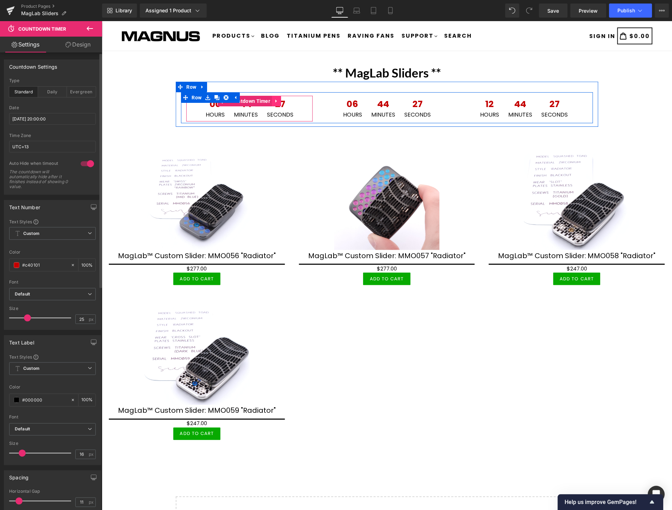
click at [275, 100] on icon at bounding box center [275, 100] width 1 height 3
click at [260, 101] on icon at bounding box center [262, 100] width 5 height 5
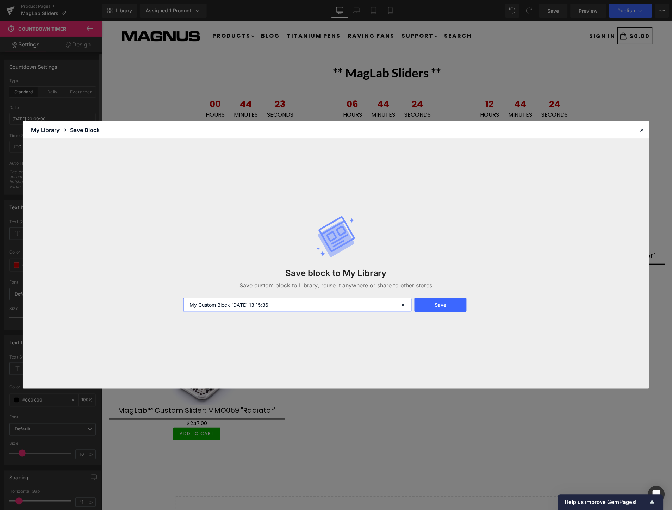
click at [298, 305] on input "My Custom Block 2025-10-08 13:15:36" at bounding box center [298, 305] width 228 height 14
type input "8thMaglab"
click at [441, 309] on button "Save" at bounding box center [441, 305] width 52 height 14
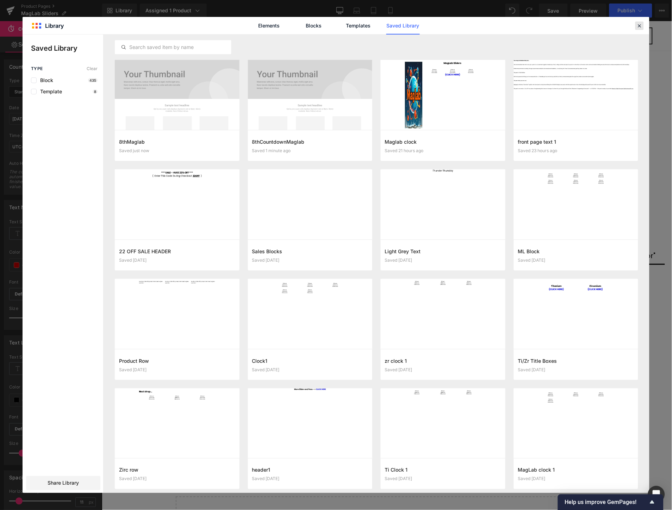
click at [641, 27] on icon at bounding box center [640, 26] width 6 height 6
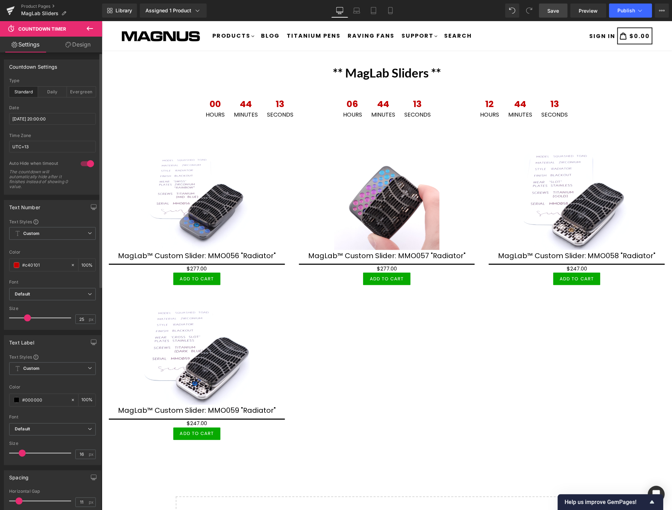
click at [550, 11] on span "Save" at bounding box center [554, 10] width 12 height 7
click at [557, 13] on span "Save" at bounding box center [554, 10] width 12 height 7
click at [637, 11] on icon at bounding box center [640, 10] width 7 height 7
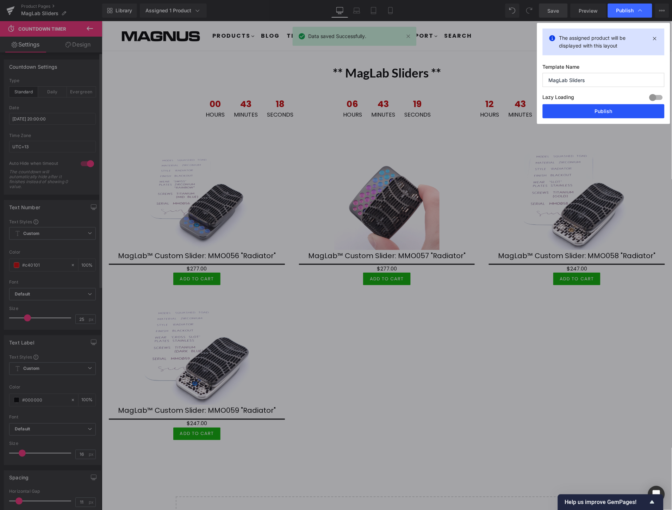
click at [638, 109] on button "Publish" at bounding box center [604, 111] width 122 height 14
